Goal: Task Accomplishment & Management: Manage account settings

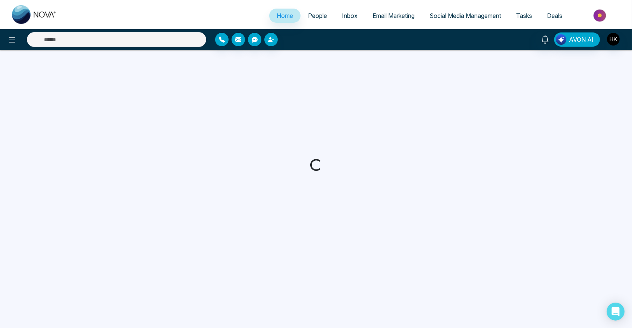
select select "*"
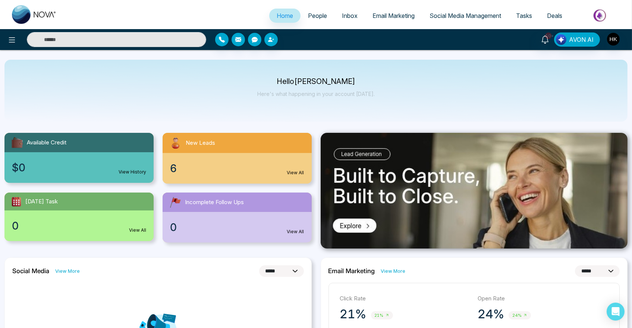
click at [170, 169] on span "6" at bounding box center [173, 168] width 7 height 16
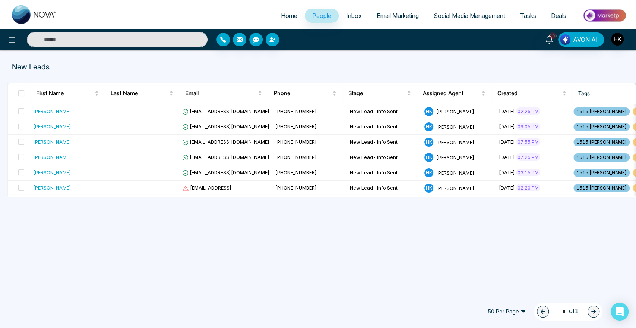
click at [316, 16] on span "People" at bounding box center [321, 15] width 19 height 7
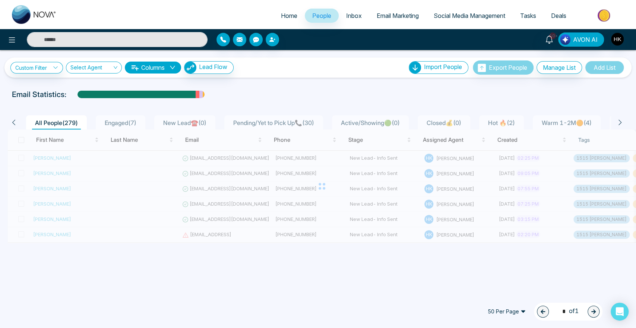
click at [129, 123] on span "Engaged ( 7 )" at bounding box center [121, 122] width 38 height 7
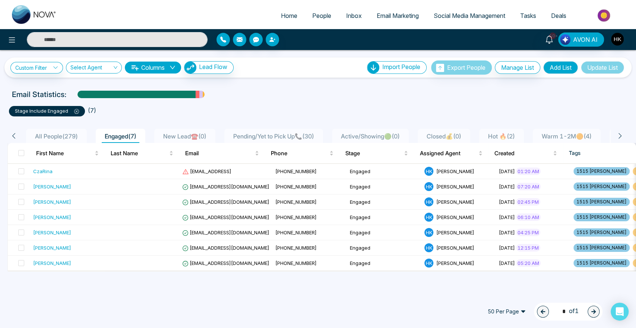
click at [518, 135] on span "Hot 🔥 ( 2 )" at bounding box center [501, 135] width 33 height 7
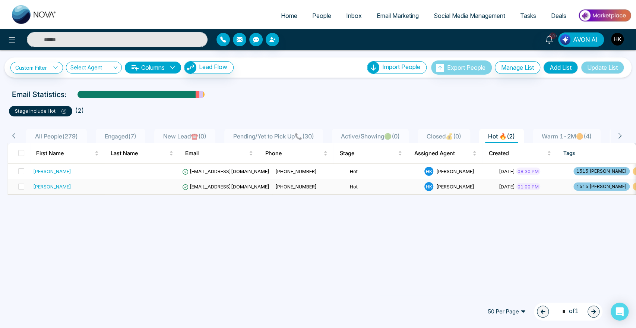
click at [43, 185] on div "[PERSON_NAME]" at bounding box center [52, 186] width 38 height 7
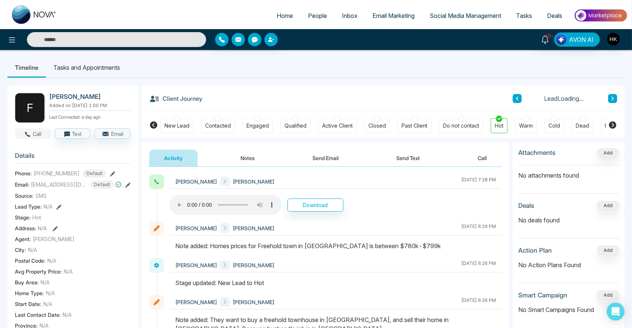
click at [35, 135] on button "Call" at bounding box center [33, 133] width 36 height 10
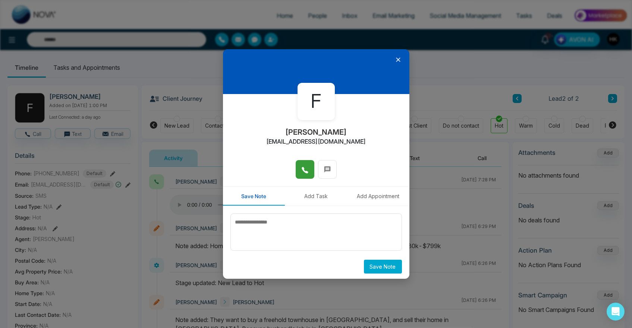
click at [307, 170] on button at bounding box center [305, 169] width 19 height 19
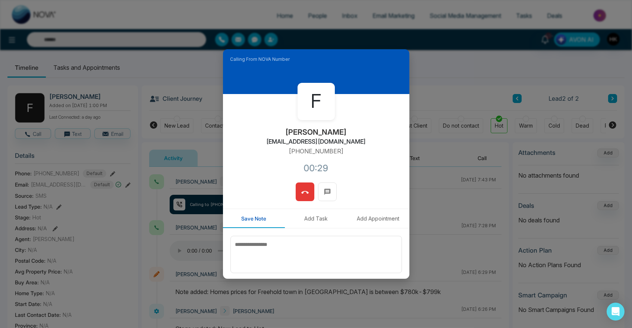
click at [312, 191] on button at bounding box center [305, 191] width 19 height 19
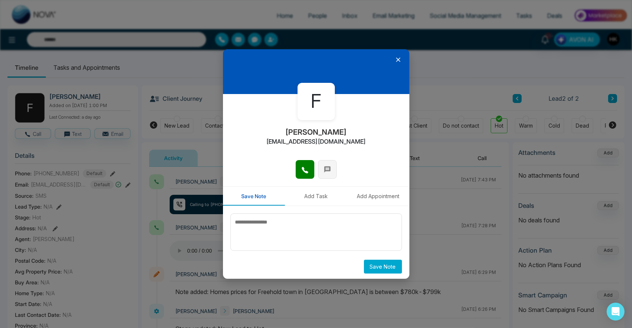
click at [324, 170] on icon at bounding box center [327, 169] width 6 height 6
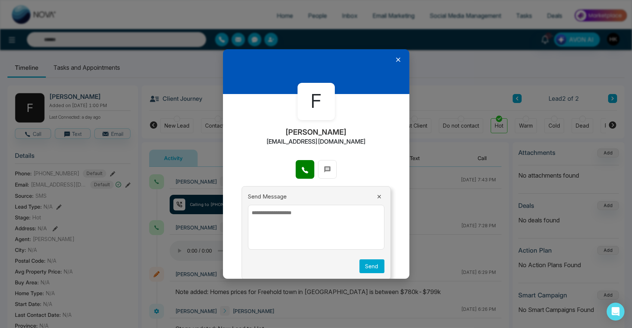
click at [270, 237] on textarea at bounding box center [316, 227] width 136 height 45
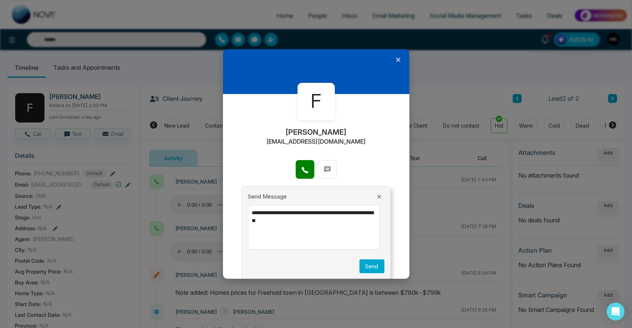
type textarea "**********"
click at [364, 268] on button "Send" at bounding box center [371, 266] width 25 height 14
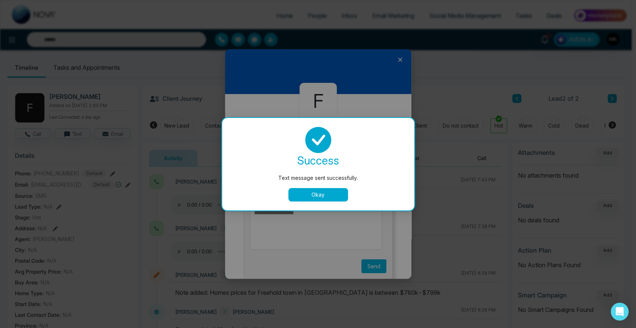
click at [317, 197] on button "Okay" at bounding box center [319, 194] width 60 height 13
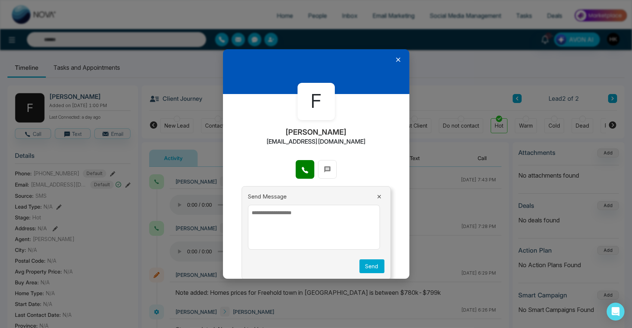
click at [396, 59] on icon at bounding box center [397, 59] width 7 height 7
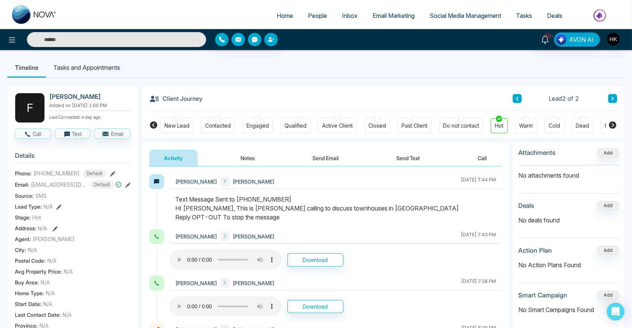
click at [283, 20] on link "Home" at bounding box center [284, 16] width 31 height 14
select select "*"
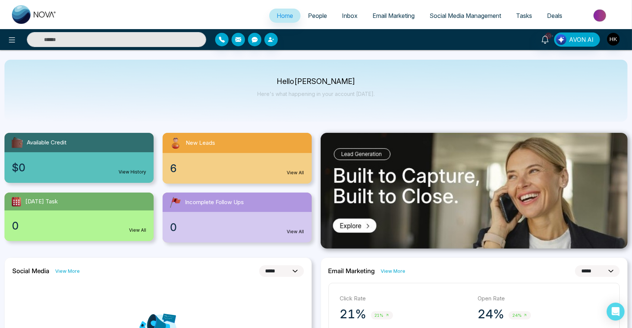
click at [176, 168] on span "6" at bounding box center [173, 168] width 7 height 16
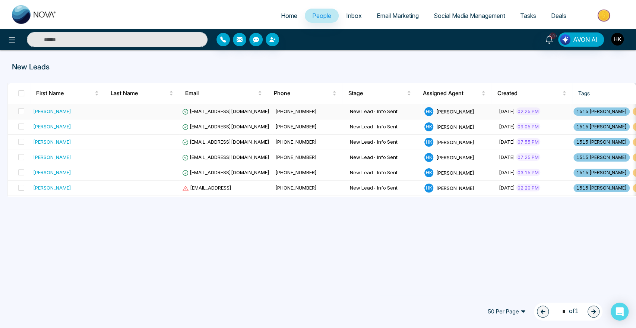
click at [48, 113] on div "[PERSON_NAME]" at bounding box center [52, 110] width 38 height 7
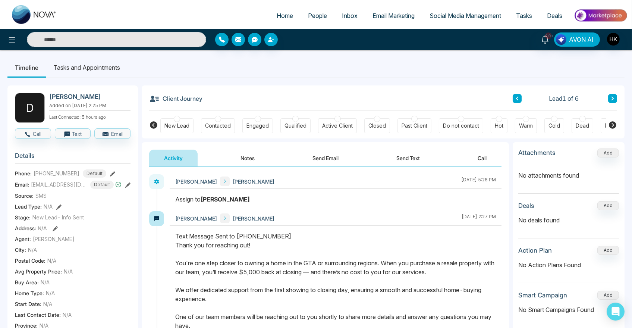
drag, startPoint x: 248, startPoint y: 265, endPoint x: 473, endPoint y: 274, distance: 225.8
click at [473, 274] on div "Text Message Sent to [PHONE_NUMBER] Thank you for reaching out! You're one step…" at bounding box center [335, 312] width 321 height 161
click at [45, 139] on button "Call" at bounding box center [33, 133] width 36 height 10
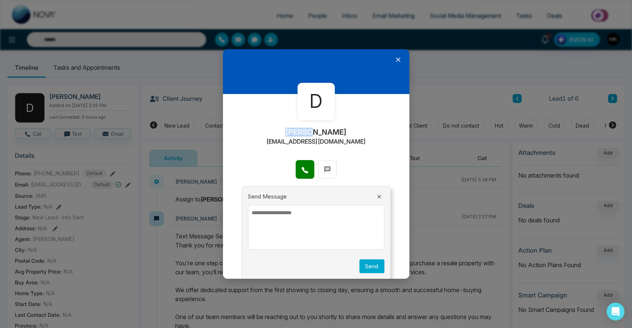
drag, startPoint x: 318, startPoint y: 133, endPoint x: 310, endPoint y: 133, distance: 8.2
click at [310, 133] on h2 "[PERSON_NAME]" at bounding box center [316, 132] width 62 height 9
copy h2 "Delite"
click at [268, 227] on textarea at bounding box center [316, 227] width 136 height 45
drag, startPoint x: 290, startPoint y: 132, endPoint x: 362, endPoint y: 139, distance: 71.9
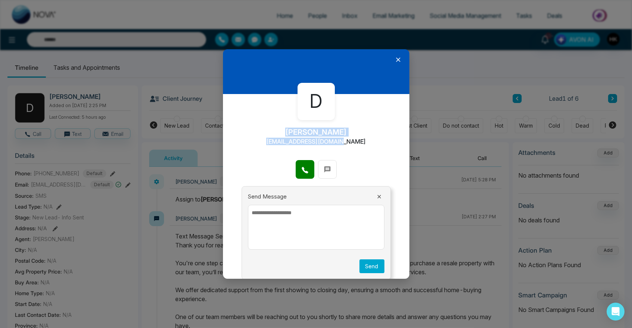
click at [362, 139] on div "D [PERSON_NAME] [EMAIL_ADDRESS][DOMAIN_NAME]" at bounding box center [316, 127] width 186 height 66
click at [283, 129] on div "D [PERSON_NAME] [EMAIL_ADDRESS][DOMAIN_NAME]" at bounding box center [316, 127] width 186 height 66
click at [300, 131] on h2 "[PERSON_NAME]" at bounding box center [316, 132] width 62 height 9
copy h2 "Delite"
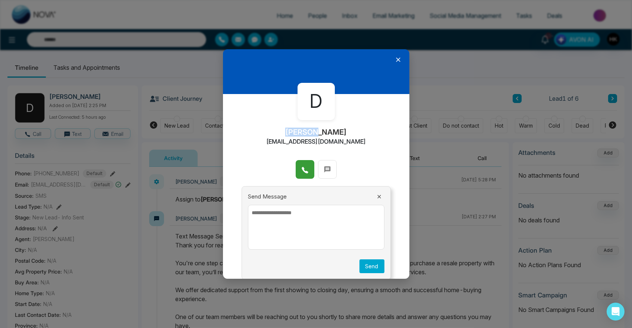
click at [305, 169] on icon at bounding box center [304, 169] width 7 height 7
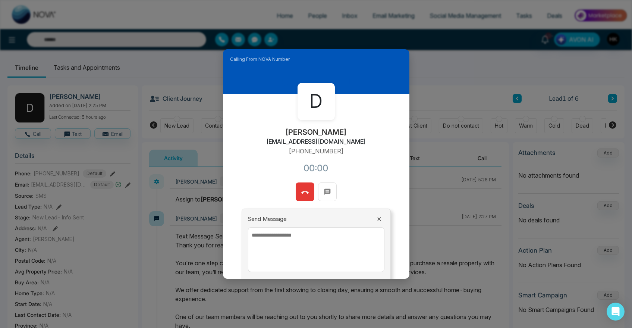
click at [379, 131] on div "D [PERSON_NAME] [EMAIL_ADDRESS][DOMAIN_NAME] [PHONE_NUMBER]:00" at bounding box center [316, 138] width 186 height 88
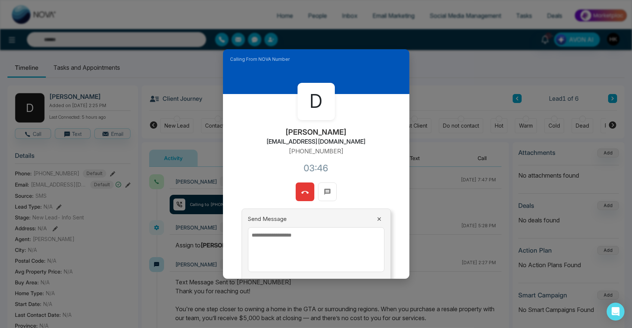
click at [301, 190] on icon at bounding box center [304, 192] width 7 height 7
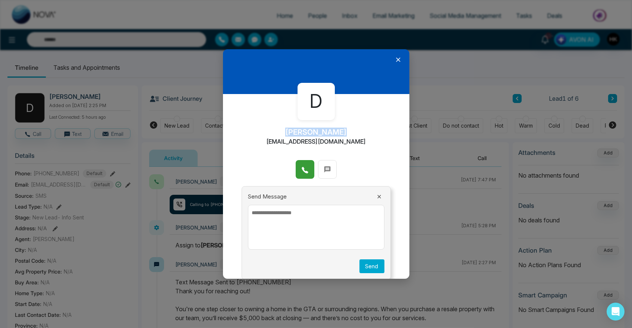
drag, startPoint x: 336, startPoint y: 129, endPoint x: 290, endPoint y: 133, distance: 45.7
click at [290, 133] on h2 "[PERSON_NAME]" at bounding box center [316, 132] width 62 height 9
copy h2 "[PERSON_NAME]"
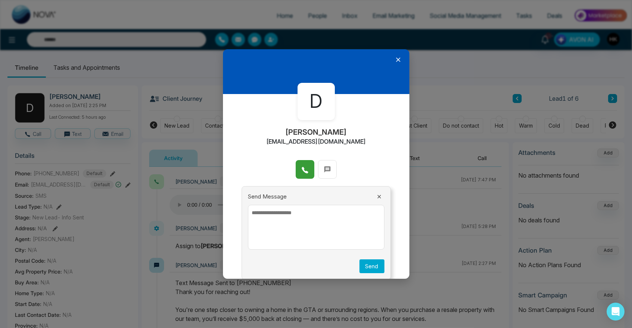
click at [396, 59] on icon at bounding box center [398, 59] width 4 height 4
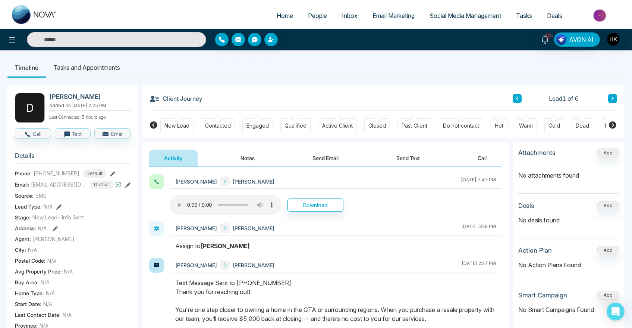
click at [257, 155] on button "Notes" at bounding box center [248, 158] width 44 height 17
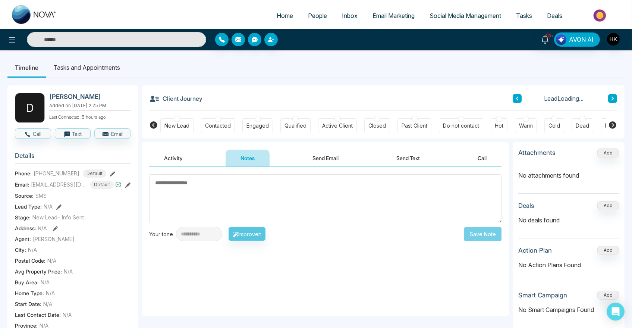
click at [258, 210] on textarea at bounding box center [325, 198] width 352 height 49
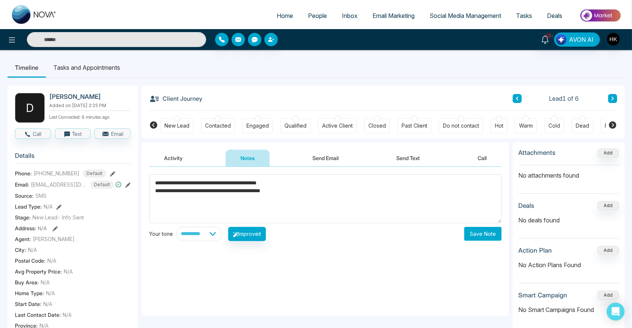
type textarea "**********"
click at [489, 237] on button "Save Note" at bounding box center [482, 234] width 37 height 14
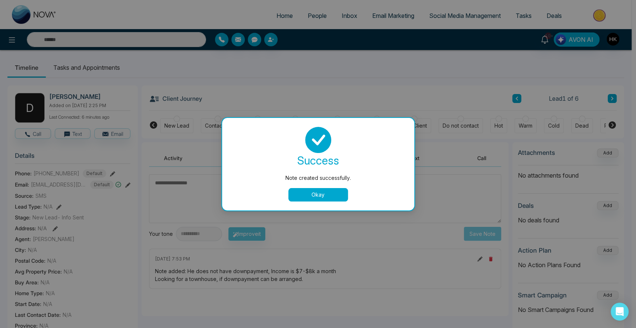
click at [331, 192] on button "Okay" at bounding box center [319, 194] width 60 height 13
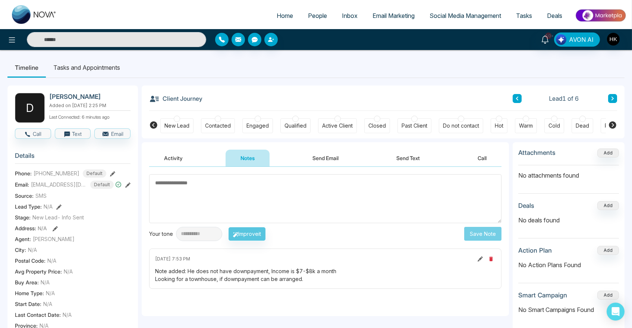
click at [255, 118] on div at bounding box center [258, 119] width 6 height 6
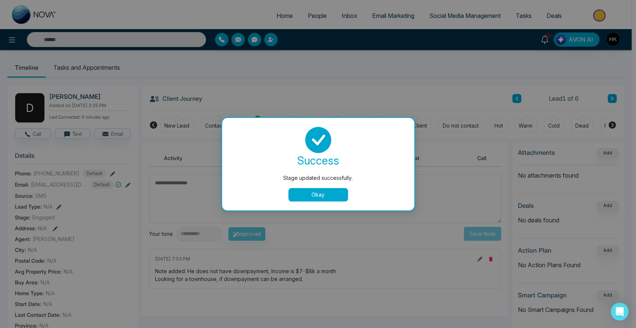
click at [308, 195] on button "Okay" at bounding box center [319, 194] width 60 height 13
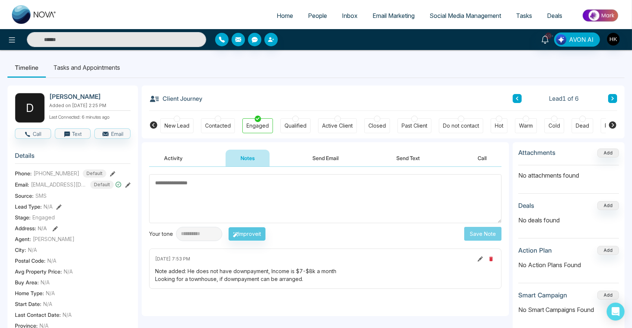
click at [613, 98] on icon at bounding box center [613, 98] width 4 height 4
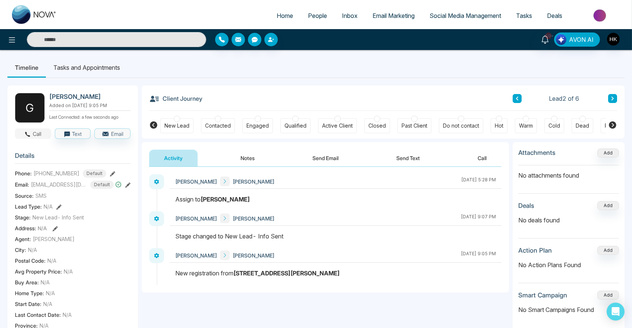
click at [40, 136] on button "Call" at bounding box center [33, 133] width 36 height 10
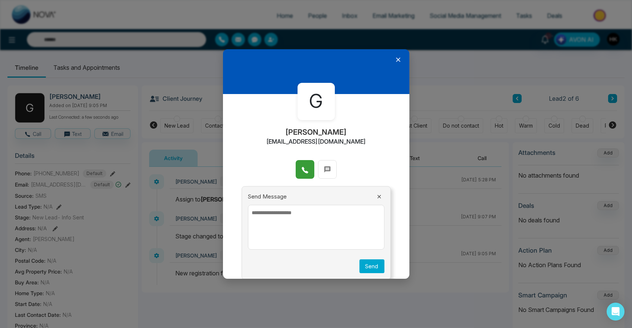
click at [303, 172] on icon at bounding box center [305, 170] width 6 height 6
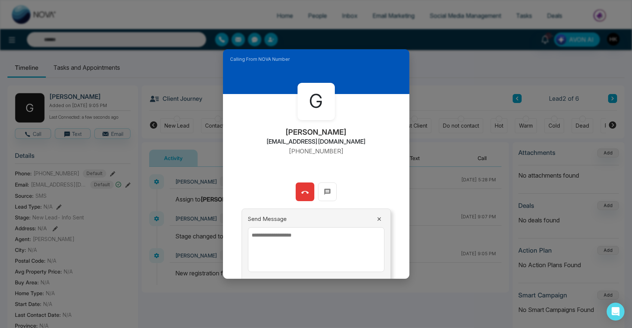
click at [283, 238] on textarea at bounding box center [316, 249] width 136 height 45
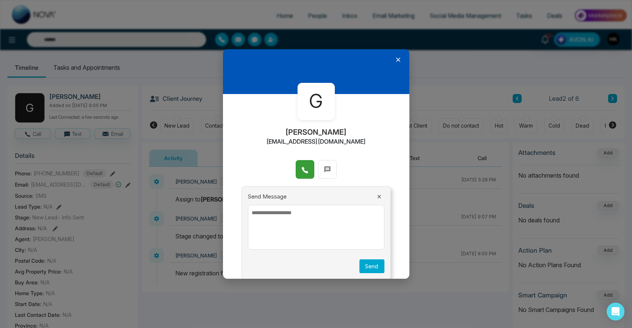
click at [302, 169] on icon at bounding box center [305, 170] width 6 height 6
click at [396, 58] on icon at bounding box center [398, 59] width 4 height 4
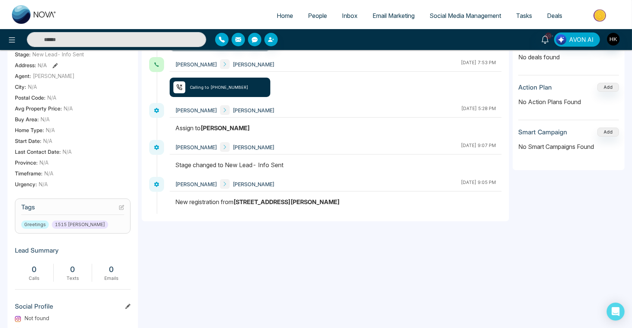
scroll to position [207, 0]
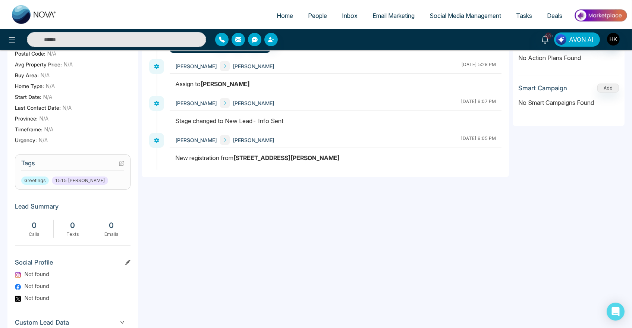
click at [119, 166] on icon at bounding box center [121, 163] width 4 height 4
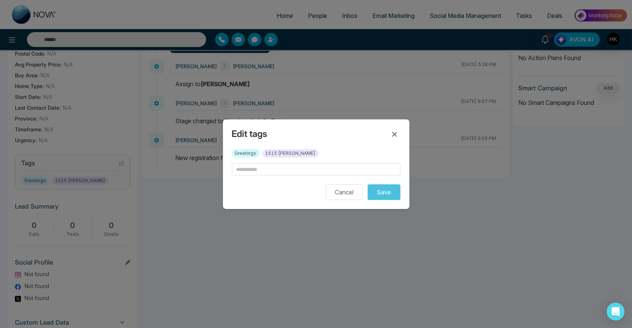
click at [264, 159] on div "Greetings 1515 [PERSON_NAME]" at bounding box center [316, 156] width 169 height 14
click at [263, 166] on input "text" at bounding box center [316, 169] width 169 height 12
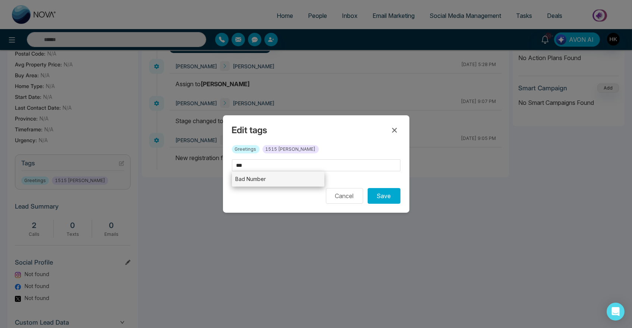
click at [260, 180] on li "Bad Number" at bounding box center [278, 178] width 93 height 15
type input "**********"
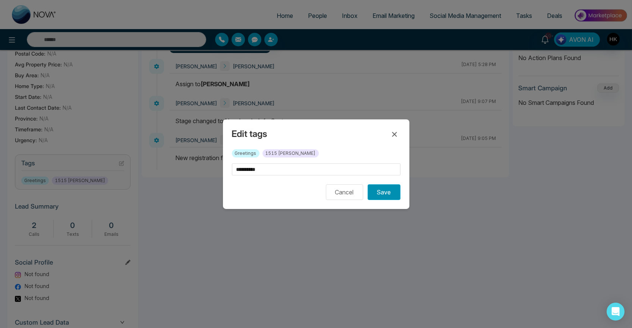
click at [382, 191] on button "Save" at bounding box center [384, 192] width 33 height 16
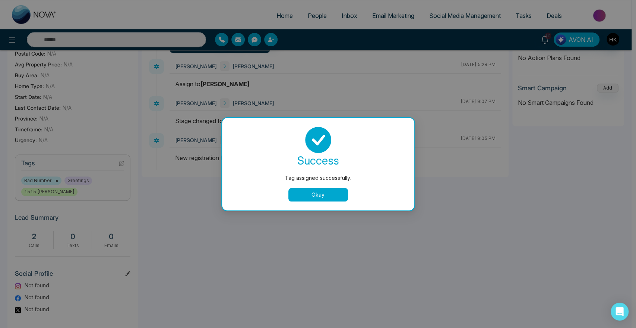
click at [327, 192] on button "Okay" at bounding box center [319, 194] width 60 height 13
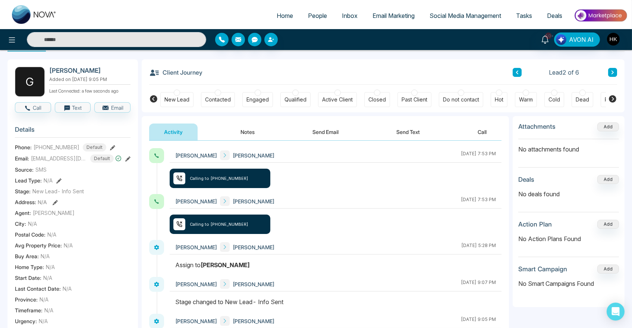
scroll to position [0, 0]
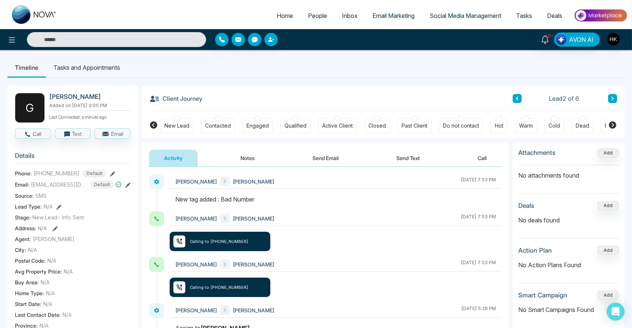
click at [390, 72] on ul "Timeline Tasks and Appointments" at bounding box center [315, 67] width 617 height 20
click at [616, 98] on button at bounding box center [612, 98] width 9 height 9
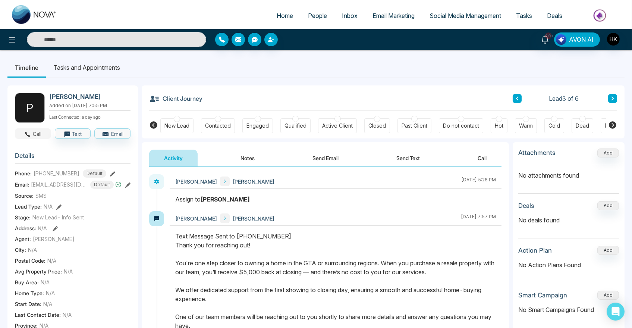
click at [41, 139] on button "Call" at bounding box center [33, 133] width 36 height 10
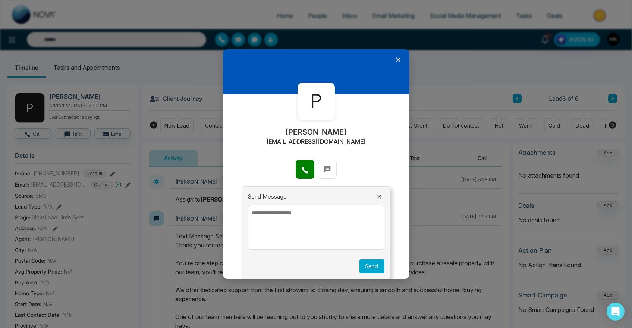
click at [380, 116] on div "P [PERSON_NAME] [EMAIL_ADDRESS][DOMAIN_NAME]" at bounding box center [316, 127] width 186 height 66
click at [304, 172] on icon at bounding box center [305, 170] width 6 height 6
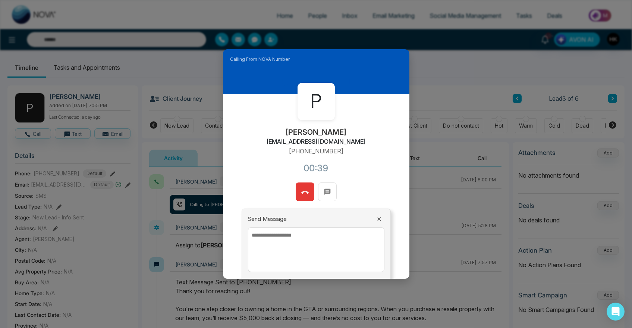
click at [303, 191] on icon at bounding box center [304, 192] width 7 height 7
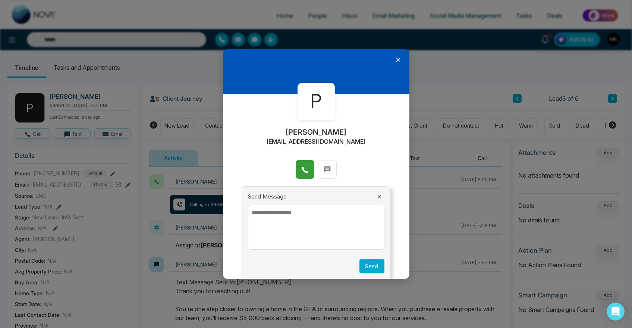
click at [396, 60] on icon at bounding box center [398, 59] width 4 height 4
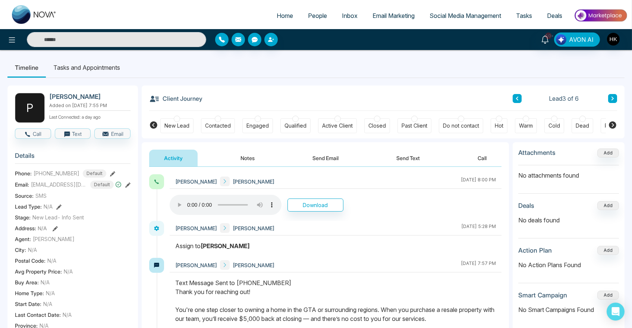
click at [248, 158] on button "Notes" at bounding box center [248, 158] width 44 height 17
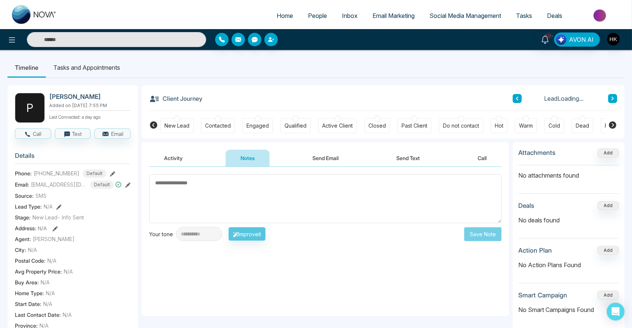
click at [245, 184] on textarea at bounding box center [325, 198] width 352 height 49
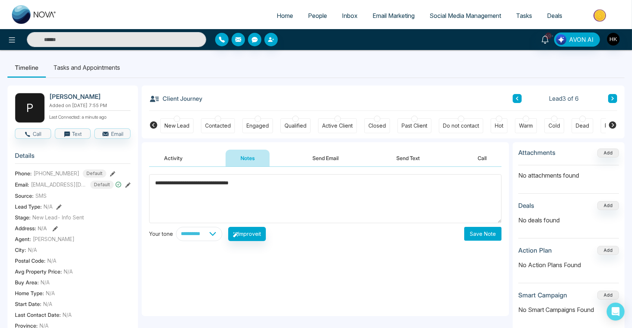
type textarea "**********"
click at [489, 235] on button "Save Note" at bounding box center [482, 234] width 37 height 14
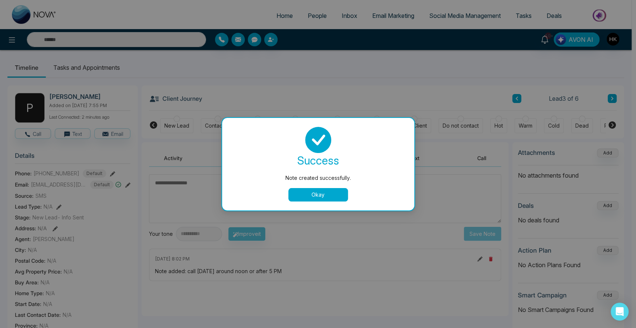
click at [323, 189] on button "Okay" at bounding box center [319, 194] width 60 height 13
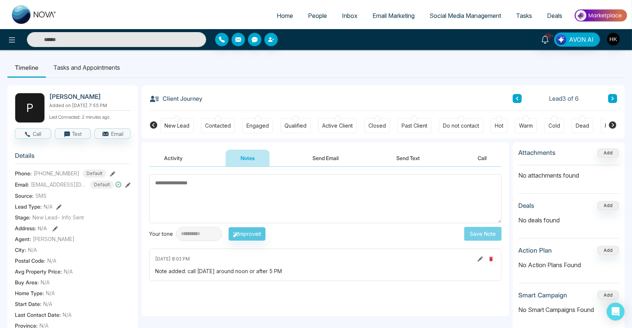
click at [614, 100] on icon at bounding box center [613, 98] width 4 height 4
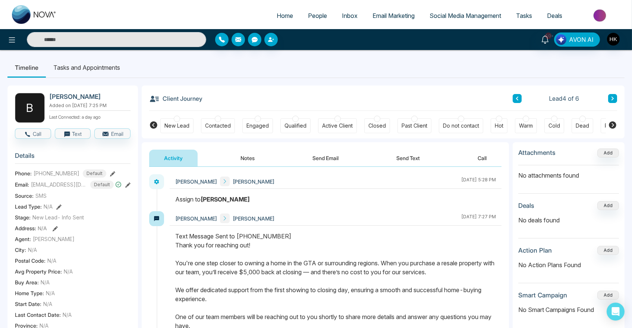
drag, startPoint x: 202, startPoint y: 260, endPoint x: 399, endPoint y: 279, distance: 198.5
click at [399, 279] on div "Text Message Sent to [PHONE_NUMBER] Thank you for reaching out! You're one step…" at bounding box center [335, 312] width 321 height 161
click at [456, 270] on div "Text Message Sent to [PHONE_NUMBER] Thank you for reaching out! You're one step…" at bounding box center [335, 312] width 321 height 161
click at [31, 138] on icon "button" at bounding box center [27, 134] width 7 height 7
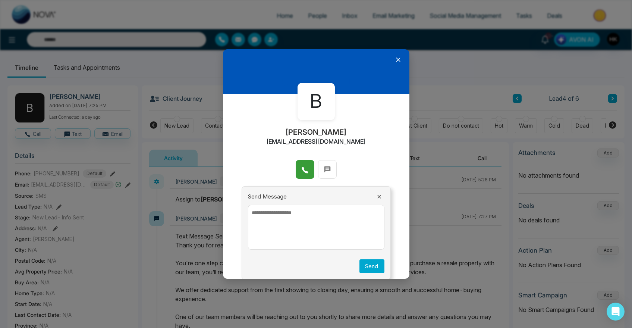
click at [298, 170] on button at bounding box center [305, 169] width 19 height 19
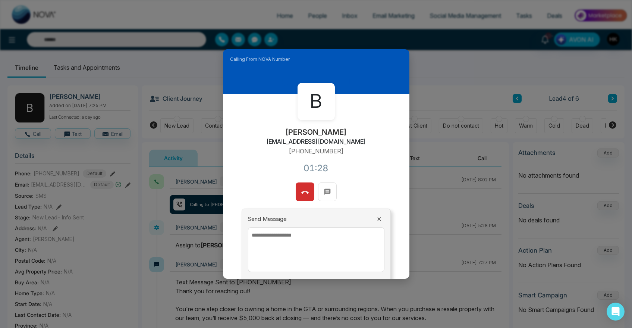
click at [309, 187] on button at bounding box center [305, 191] width 19 height 19
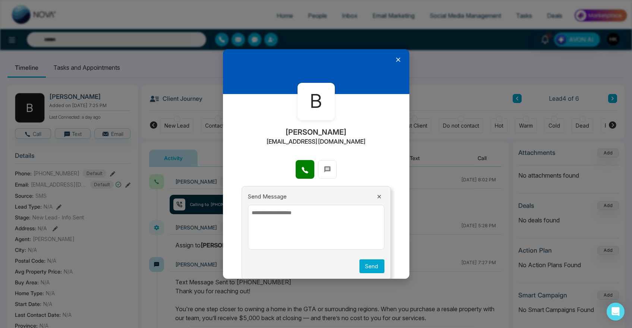
click at [396, 59] on icon at bounding box center [398, 59] width 4 height 4
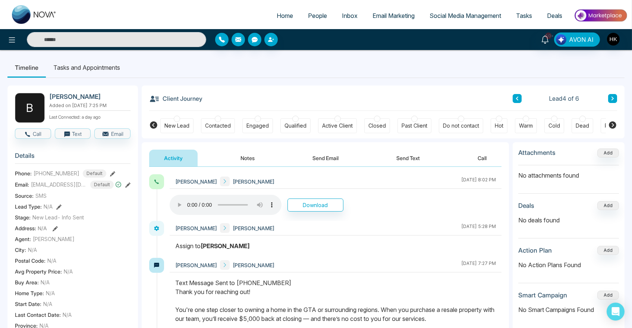
click at [612, 124] on icon at bounding box center [612, 124] width 7 height 7
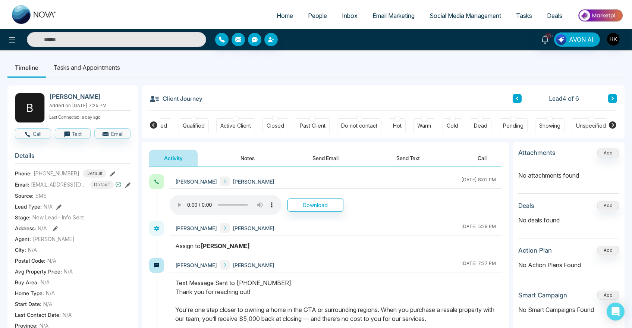
scroll to position [0, 104]
click at [511, 119] on div at bounding box center [511, 119] width 6 height 6
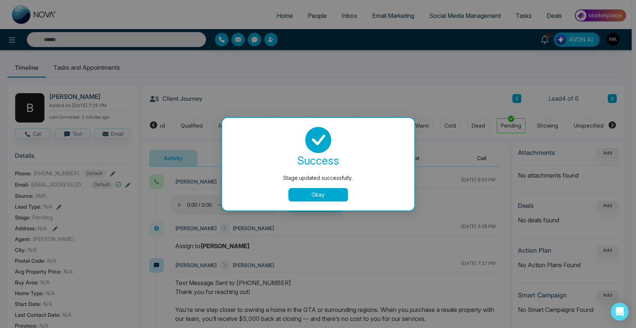
click at [331, 195] on button "Okay" at bounding box center [319, 194] width 60 height 13
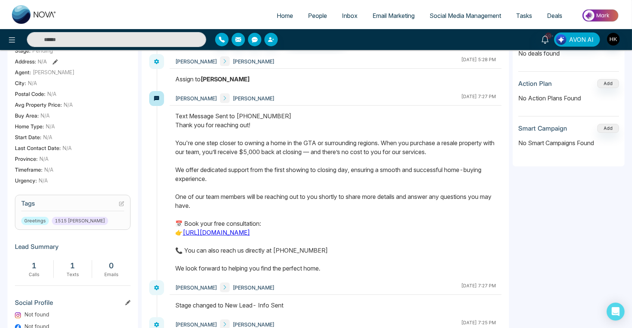
scroll to position [207, 0]
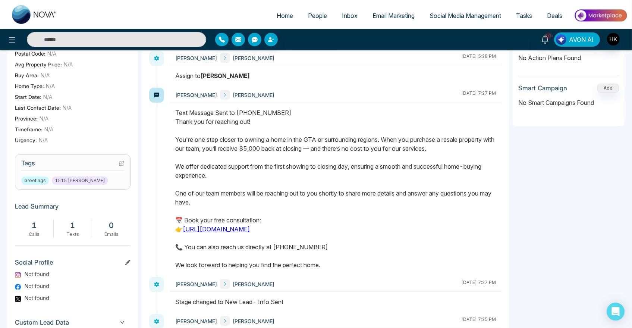
click at [119, 168] on h3 "Tags" at bounding box center [72, 165] width 103 height 12
click at [121, 164] on icon at bounding box center [122, 162] width 3 height 3
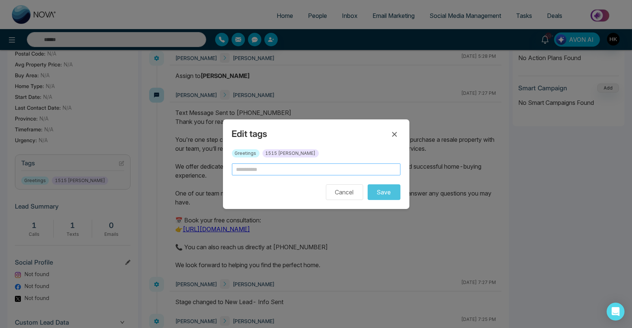
click at [280, 166] on input "text" at bounding box center [316, 169] width 169 height 12
drag, startPoint x: 392, startPoint y: 133, endPoint x: 411, endPoint y: 138, distance: 19.7
click at [393, 133] on icon at bounding box center [394, 134] width 9 height 9
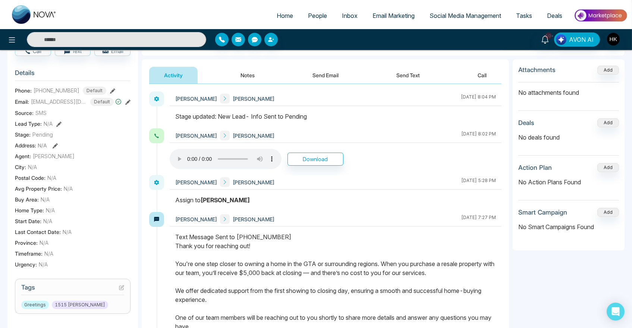
scroll to position [0, 0]
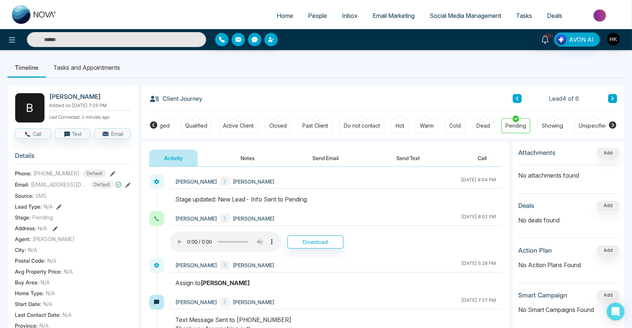
click at [516, 98] on icon at bounding box center [517, 99] width 2 height 4
click at [518, 119] on div "Pending" at bounding box center [516, 125] width 29 height 15
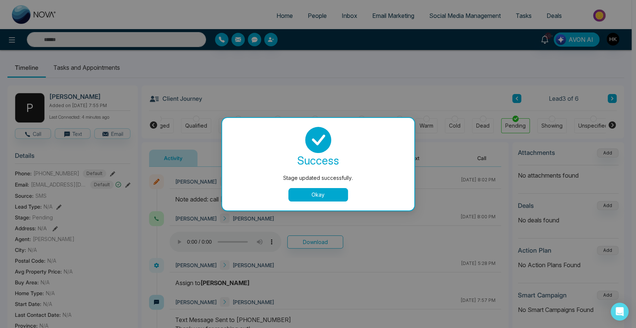
click at [614, 97] on div "Stage updated successfully. success Stage updated successfully. Okay" at bounding box center [318, 164] width 636 height 328
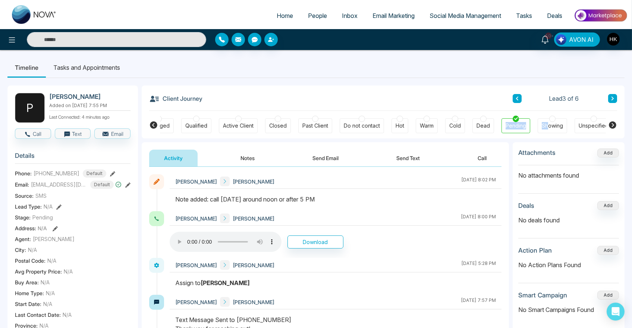
drag, startPoint x: 514, startPoint y: 120, endPoint x: 546, endPoint y: 111, distance: 33.0
click at [546, 111] on div "New Lead Contacted Engaged Qualified Active Client Closed Past Client Do not co…" at bounding box center [383, 125] width 446 height 28
click at [539, 103] on div "Client Journey Lead 3 of 6" at bounding box center [383, 97] width 468 height 25
click at [615, 95] on button at bounding box center [612, 98] width 9 height 9
click at [613, 98] on icon at bounding box center [613, 99] width 2 height 4
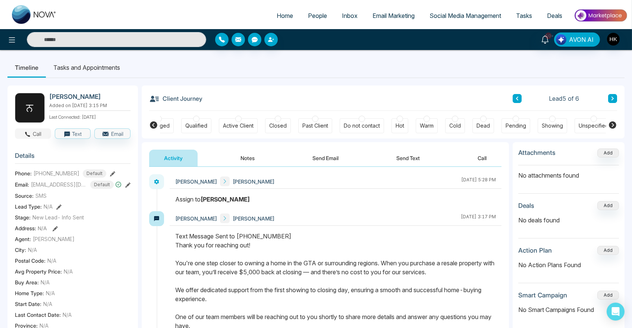
click at [32, 138] on button "Call" at bounding box center [33, 133] width 36 height 10
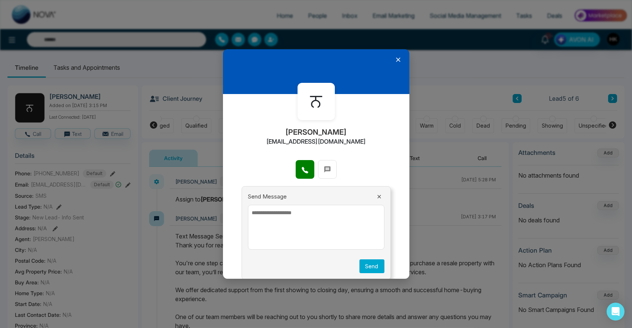
drag, startPoint x: 307, startPoint y: 168, endPoint x: 307, endPoint y: 176, distance: 7.8
click at [307, 168] on button at bounding box center [305, 169] width 19 height 19
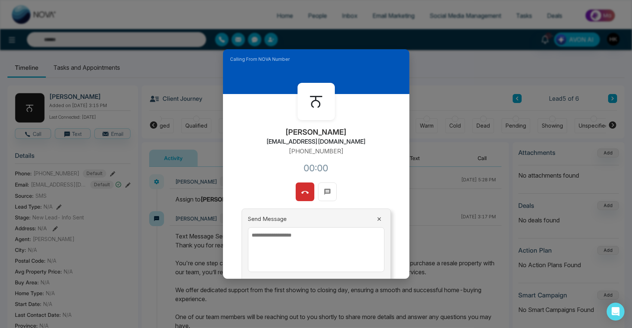
click at [300, 238] on textarea at bounding box center [316, 249] width 136 height 45
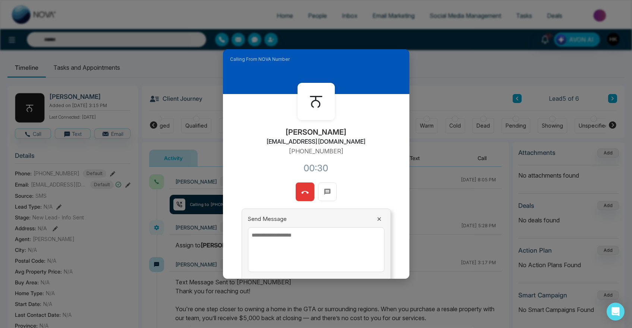
click at [307, 193] on button at bounding box center [305, 191] width 19 height 19
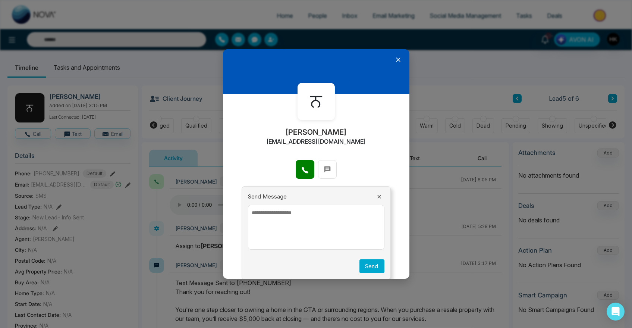
click at [394, 60] on icon at bounding box center [397, 59] width 7 height 7
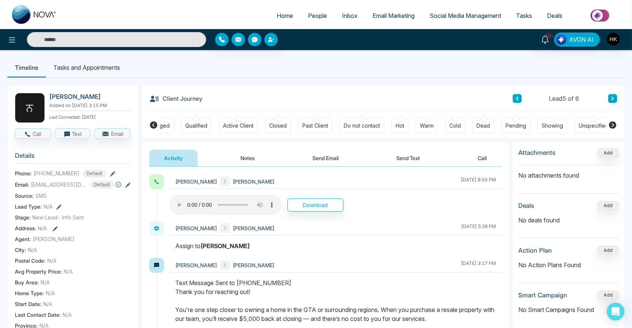
click at [613, 97] on icon at bounding box center [613, 98] width 4 height 4
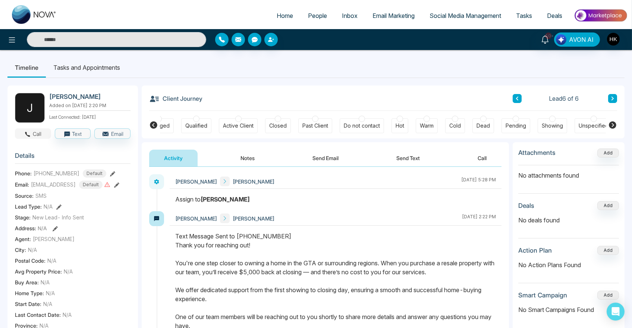
click at [36, 135] on button "Call" at bounding box center [33, 133] width 36 height 10
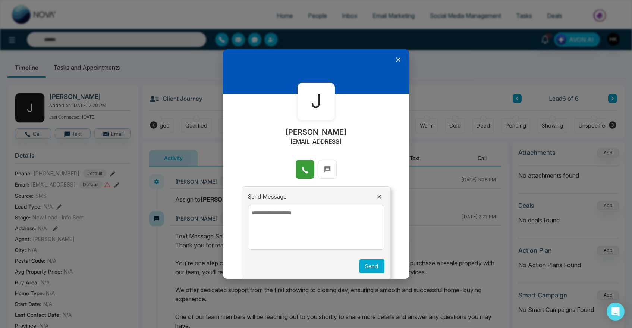
click at [304, 169] on icon at bounding box center [304, 169] width 7 height 7
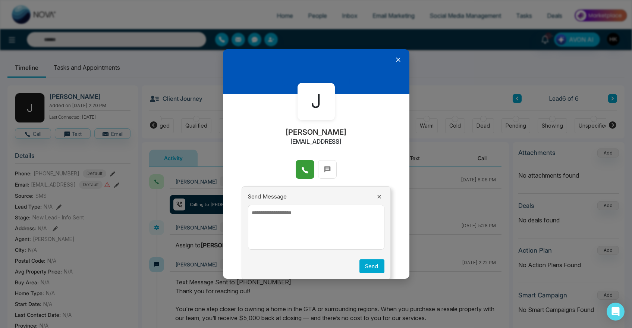
click at [396, 60] on icon at bounding box center [398, 59] width 4 height 4
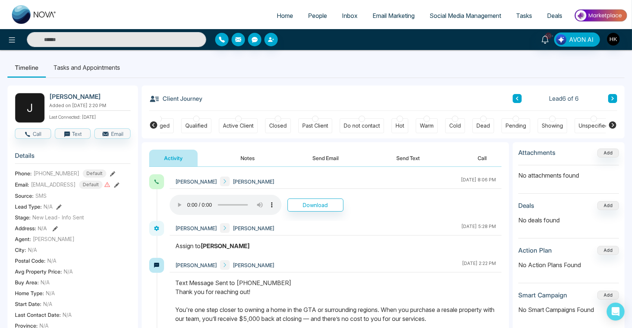
click at [249, 159] on button "Notes" at bounding box center [248, 158] width 44 height 17
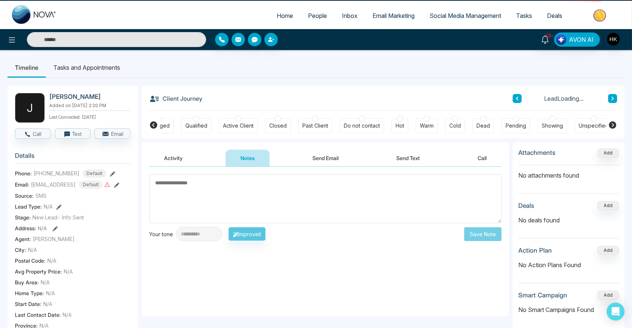
click at [238, 187] on textarea at bounding box center [325, 198] width 352 height 49
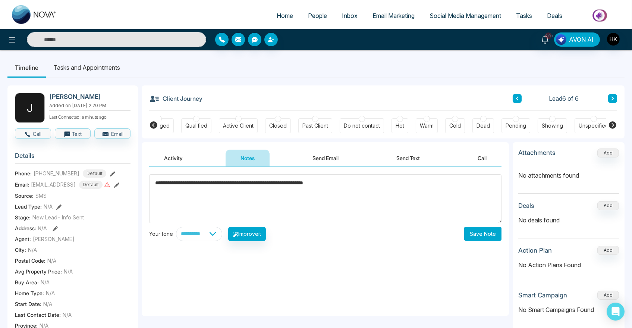
type textarea "**********"
click at [487, 232] on button "Save Note" at bounding box center [482, 234] width 37 height 14
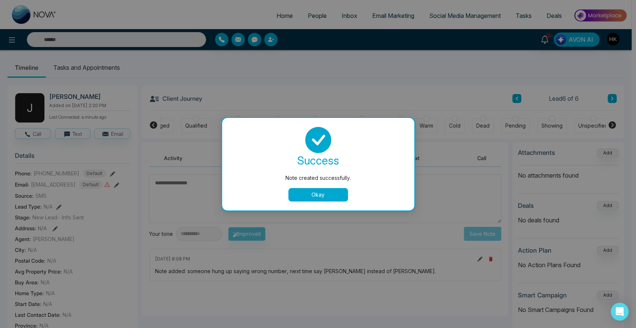
drag, startPoint x: 307, startPoint y: 203, endPoint x: 315, endPoint y: 194, distance: 12.7
click at [308, 202] on div "success Note created successfully. Okay" at bounding box center [318, 164] width 192 height 92
click at [316, 193] on button "Okay" at bounding box center [319, 194] width 60 height 13
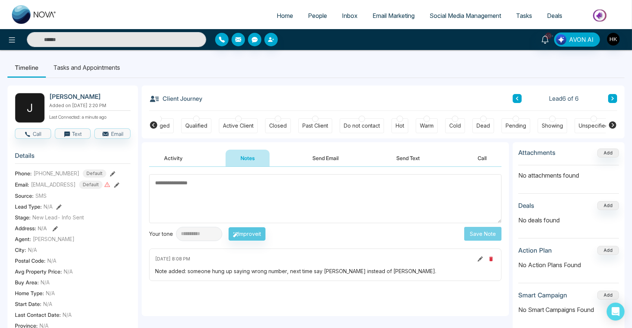
click at [312, 15] on span "People" at bounding box center [317, 15] width 19 height 7
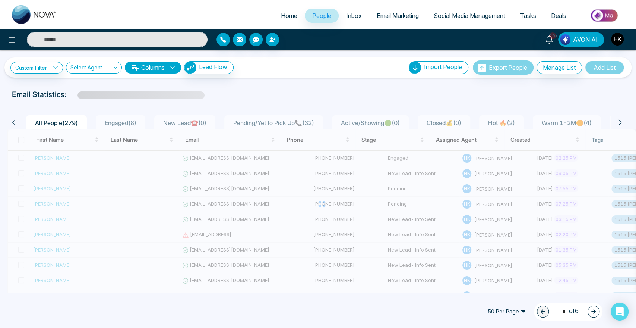
click at [518, 121] on span "Hot 🔥 ( 2 )" at bounding box center [501, 122] width 33 height 7
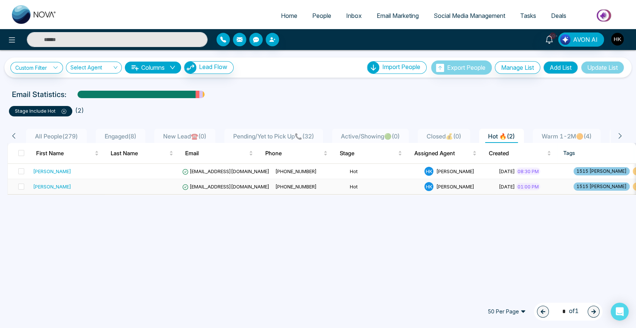
click at [54, 187] on div "[PERSON_NAME]" at bounding box center [52, 186] width 38 height 7
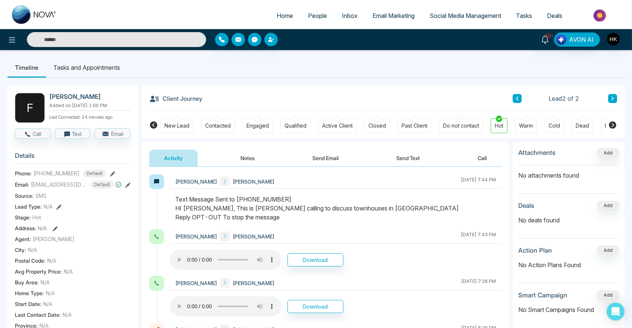
drag, startPoint x: 244, startPoint y: 206, endPoint x: 388, endPoint y: 206, distance: 143.6
click at [388, 206] on div "Text Message Sent to [PHONE_NUMBER] HI [PERSON_NAME], This is [PERSON_NAME] cal…" at bounding box center [335, 208] width 321 height 27
click at [42, 132] on button "Call" at bounding box center [33, 133] width 36 height 10
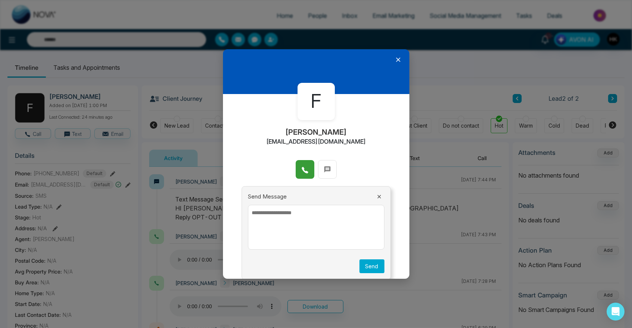
click at [301, 173] on icon at bounding box center [304, 169] width 7 height 7
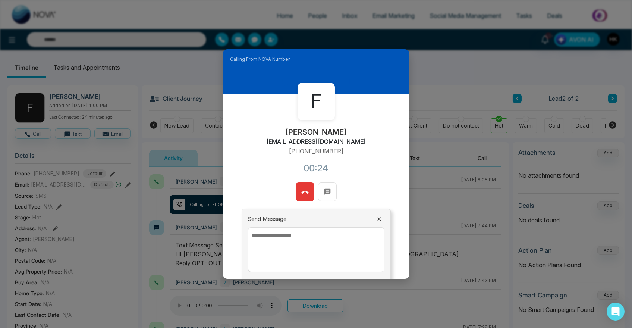
click at [302, 192] on icon at bounding box center [304, 192] width 7 height 7
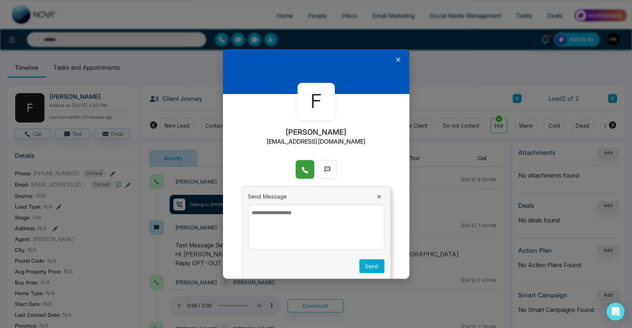
click at [394, 61] on icon at bounding box center [397, 59] width 7 height 7
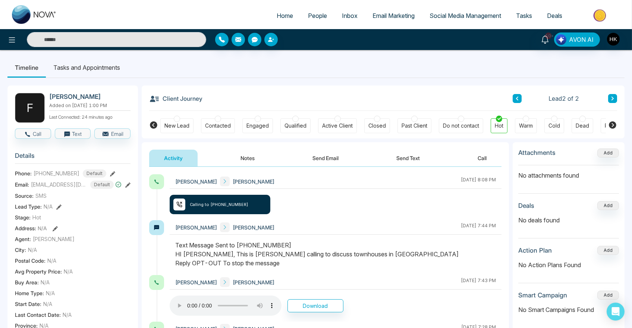
click at [277, 12] on span "Home" at bounding box center [285, 15] width 16 height 7
select select "*"
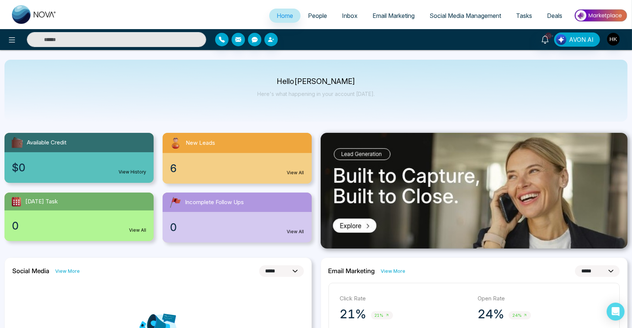
click at [279, 22] on link "Home" at bounding box center [284, 16] width 31 height 14
